Goal: Task Accomplishment & Management: Manage account settings

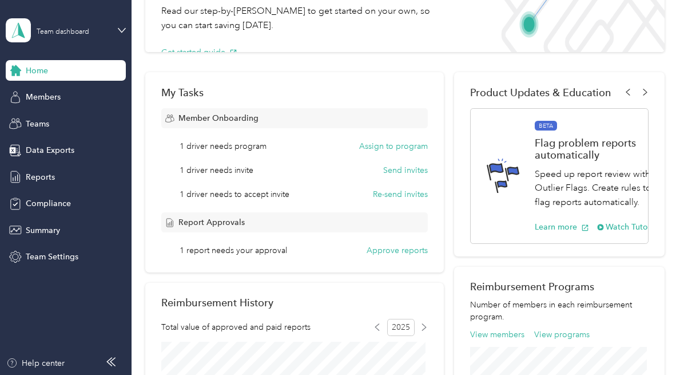
scroll to position [115, 0]
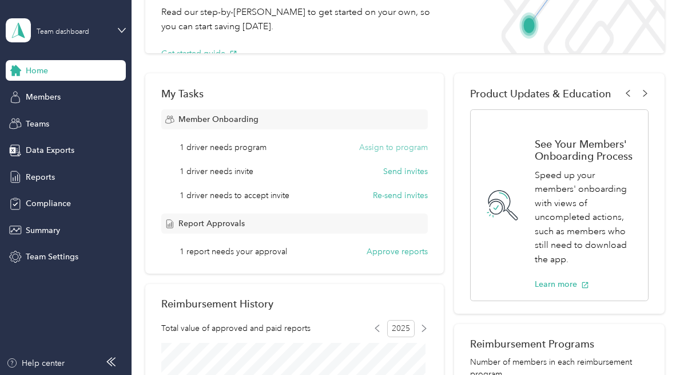
click at [400, 149] on button "Assign to program" at bounding box center [393, 147] width 69 height 12
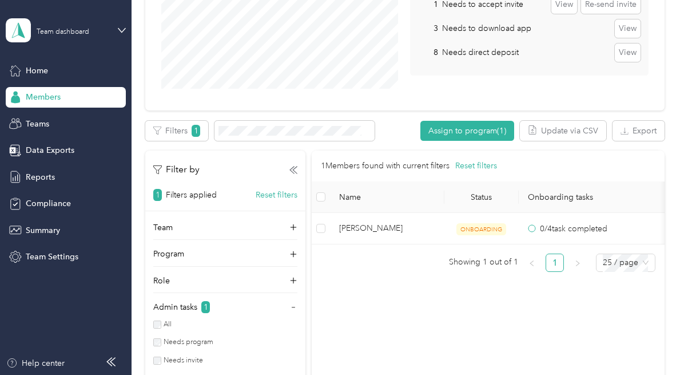
scroll to position [213, 0]
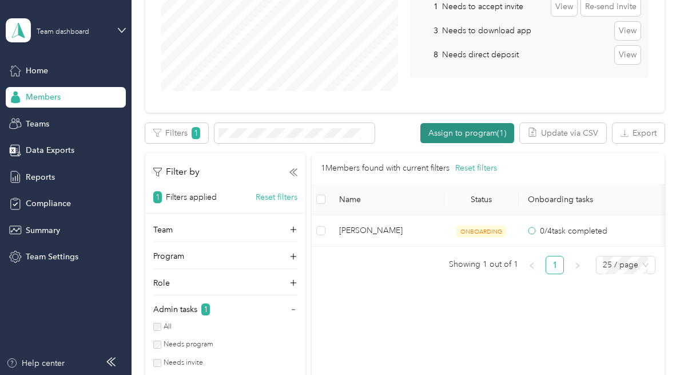
click at [467, 134] on button "Assign to program (1)" at bounding box center [468, 133] width 94 height 20
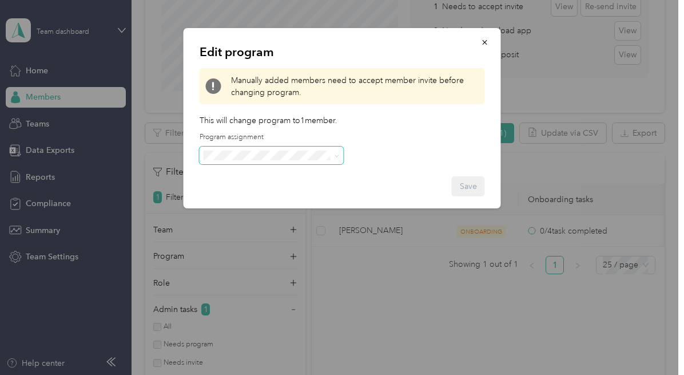
click at [337, 153] on icon at bounding box center [337, 155] width 5 height 5
click at [285, 213] on div "CPM A 2025 (CPM)" at bounding box center [272, 209] width 128 height 12
click at [469, 188] on button "Save" at bounding box center [468, 186] width 33 height 20
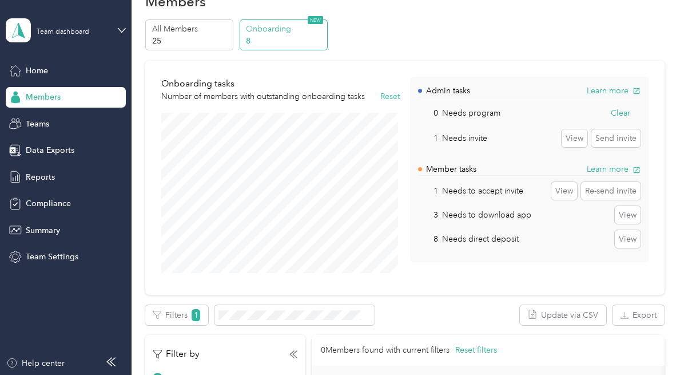
scroll to position [29, 0]
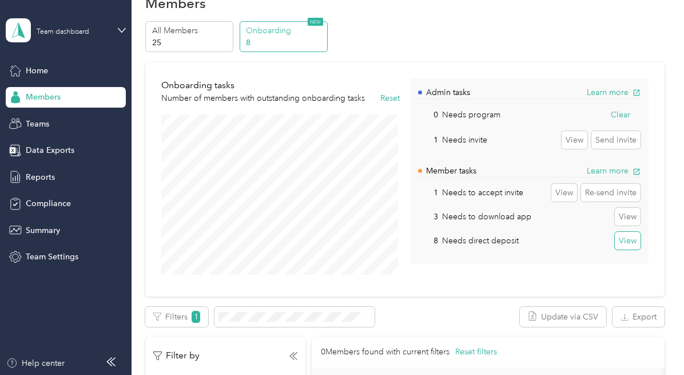
click at [623, 239] on button "View" at bounding box center [628, 241] width 26 height 18
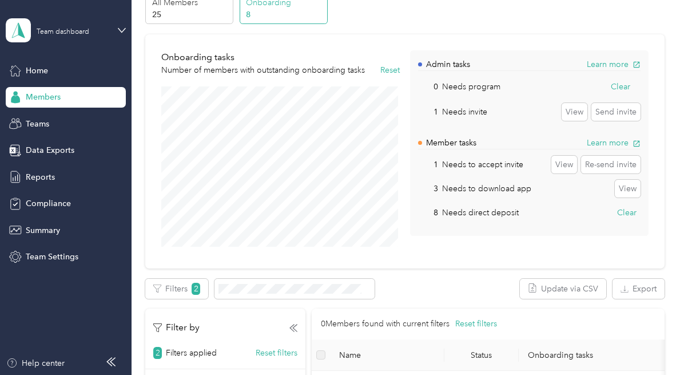
scroll to position [51, 0]
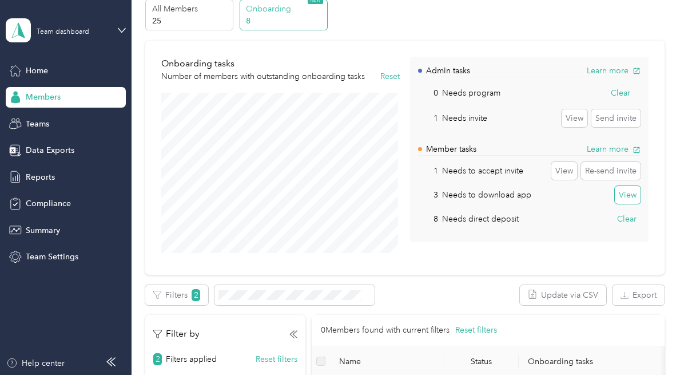
click at [625, 195] on button "View" at bounding box center [628, 195] width 26 height 18
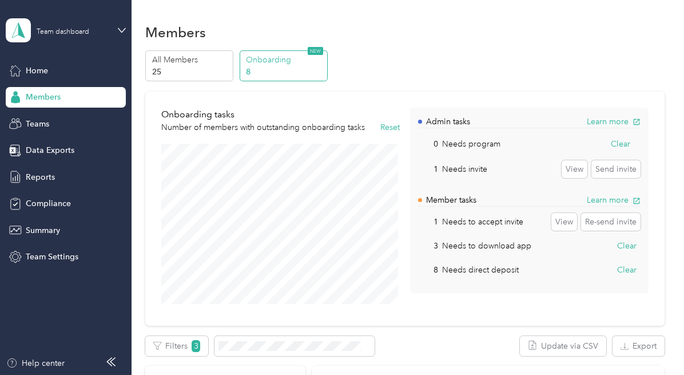
click at [274, 65] on p "Onboarding" at bounding box center [285, 60] width 78 height 12
click at [567, 222] on button "View" at bounding box center [565, 222] width 26 height 18
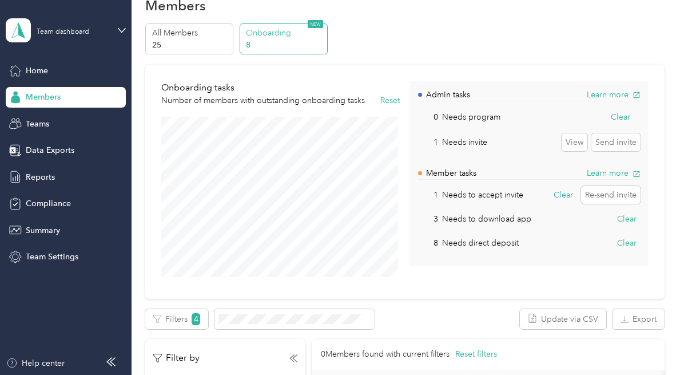
scroll to position [25, 0]
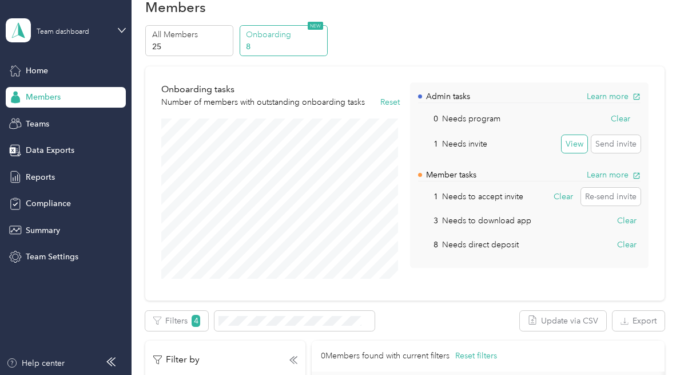
click at [573, 145] on button "View" at bounding box center [575, 144] width 26 height 18
click at [621, 142] on button "Send invite" at bounding box center [616, 144] width 49 height 18
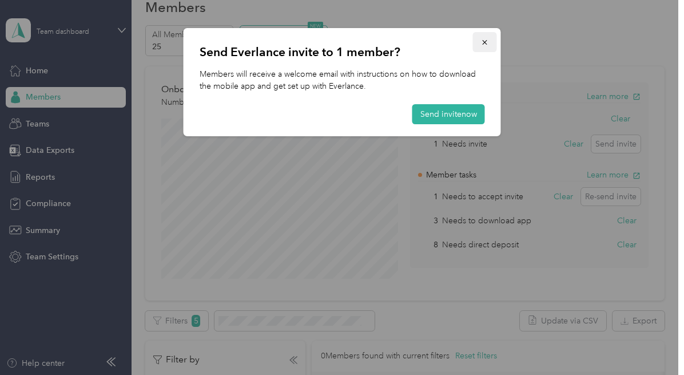
click at [486, 45] on icon "button" at bounding box center [485, 42] width 8 height 8
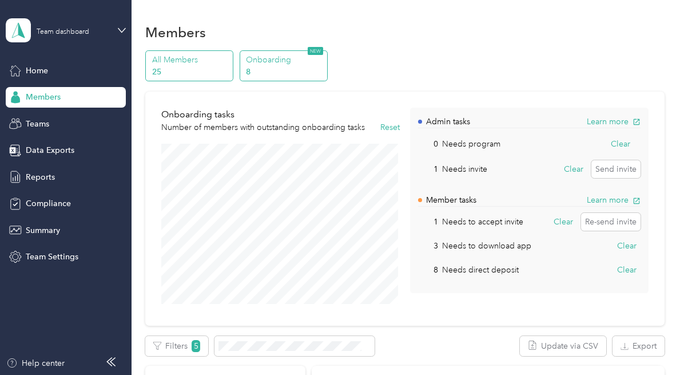
click at [170, 61] on p "All Members" at bounding box center [191, 60] width 78 height 12
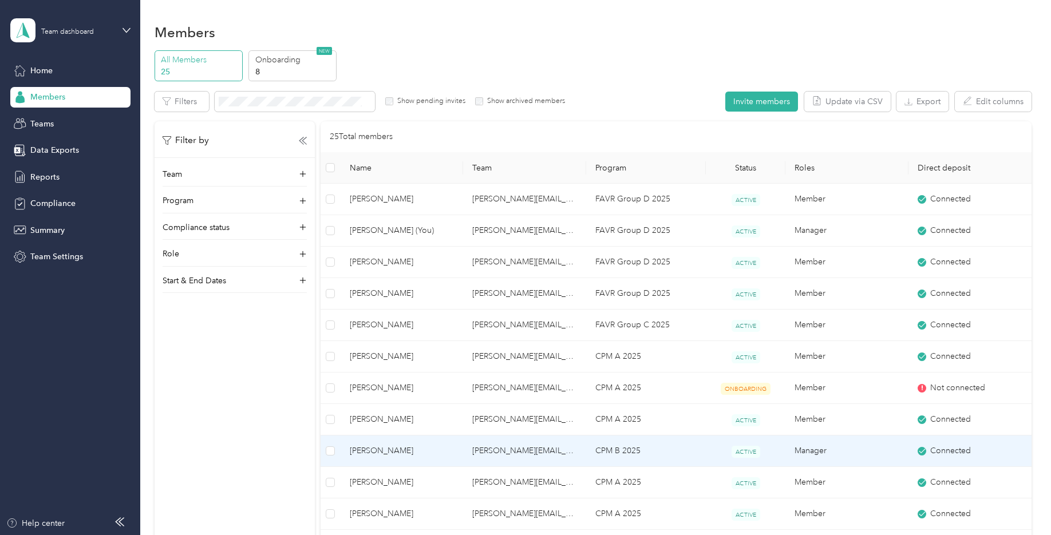
click at [621, 374] on td "CPM B 2025" at bounding box center [646, 451] width 120 height 31
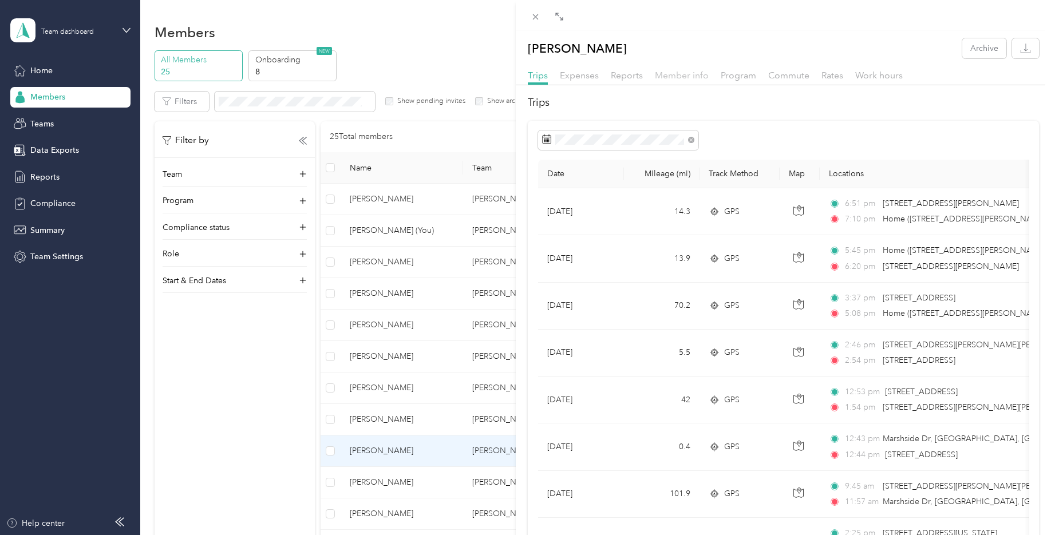
click at [684, 80] on span "Member info" at bounding box center [682, 75] width 54 height 11
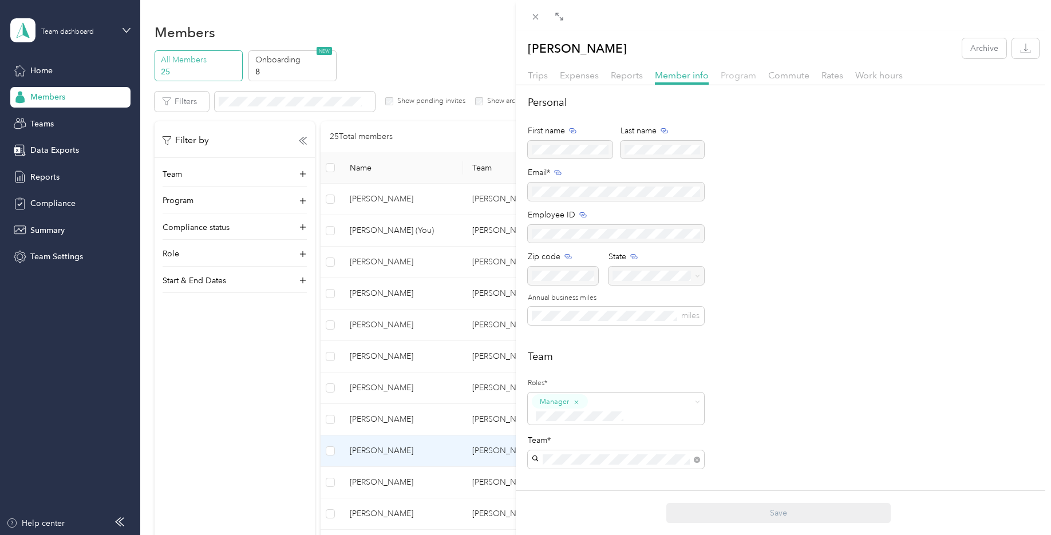
click at [684, 77] on span "Program" at bounding box center [738, 75] width 35 height 11
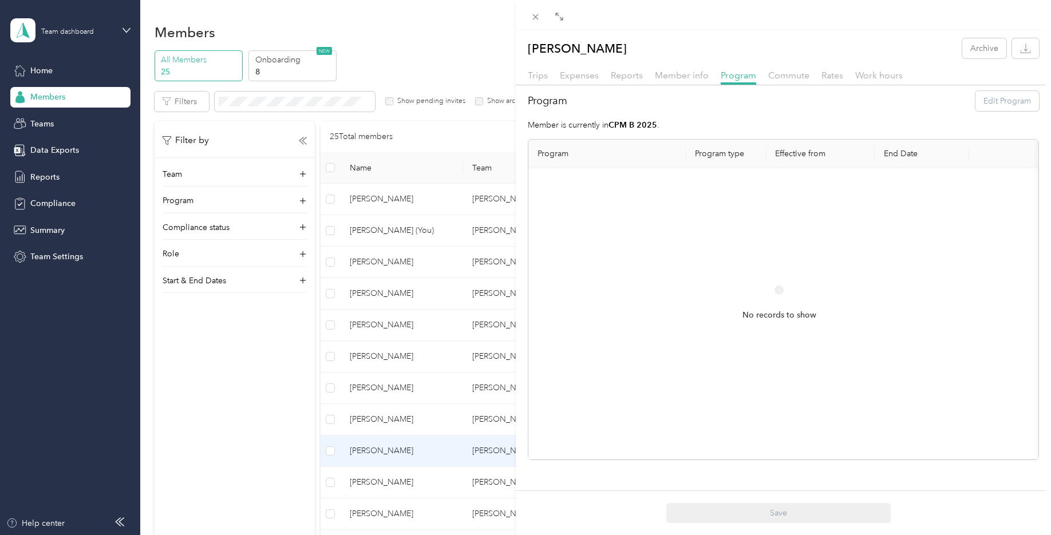
click at [650, 123] on strong "CPM B 2025" at bounding box center [632, 125] width 49 height 10
click at [684, 98] on div "Program Edit Program" at bounding box center [783, 101] width 511 height 20
click at [684, 79] on span "Commute" at bounding box center [788, 75] width 41 height 11
